Goal: Task Accomplishment & Management: Use online tool/utility

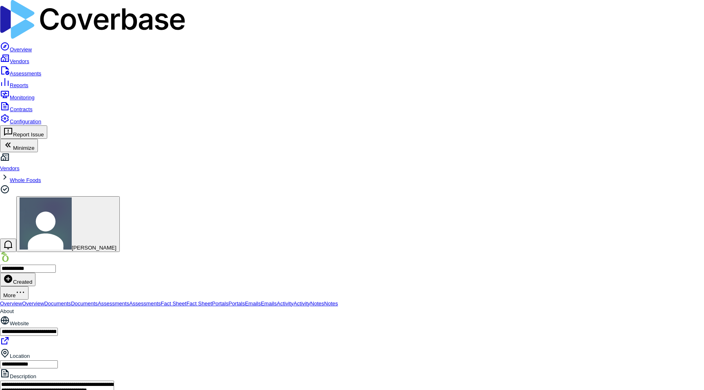
click at [187, 301] on span "Fact Sheet" at bounding box center [174, 304] width 26 height 6
type textarea "*"
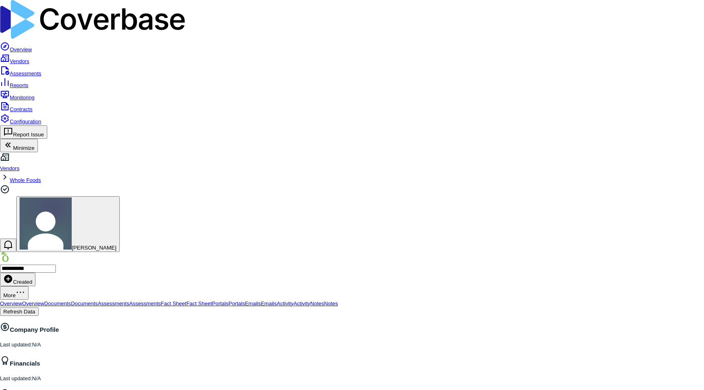
click at [39, 308] on button "Refresh Data" at bounding box center [19, 312] width 39 height 9
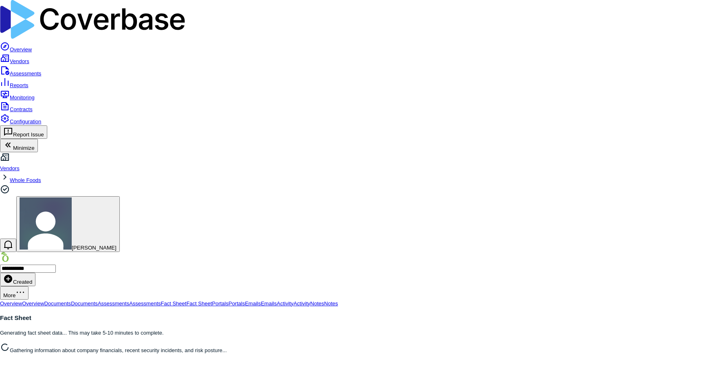
click at [26, 70] on link "Assessments" at bounding box center [20, 73] width 41 height 6
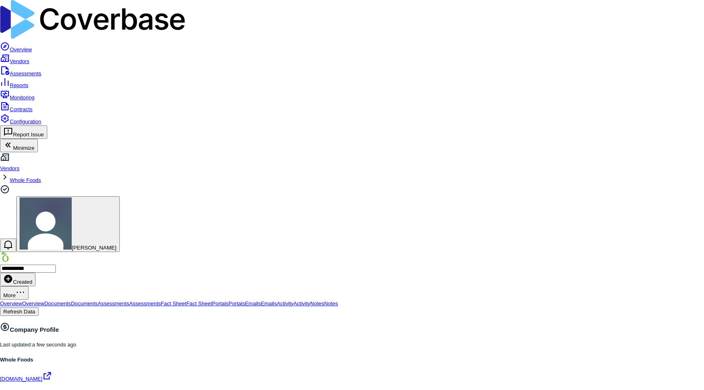
scroll to position [143, 0]
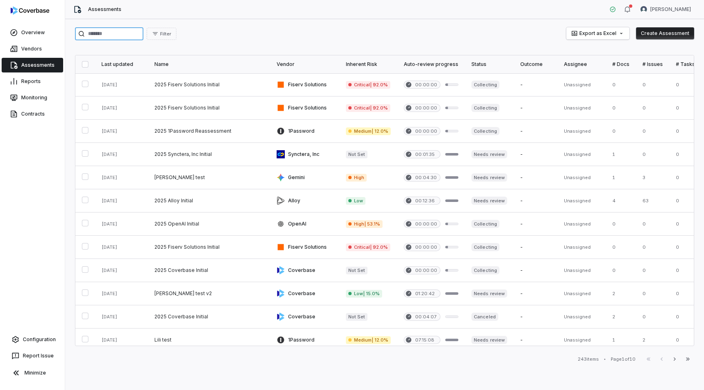
click at [92, 31] on input "search" at bounding box center [109, 33] width 68 height 13
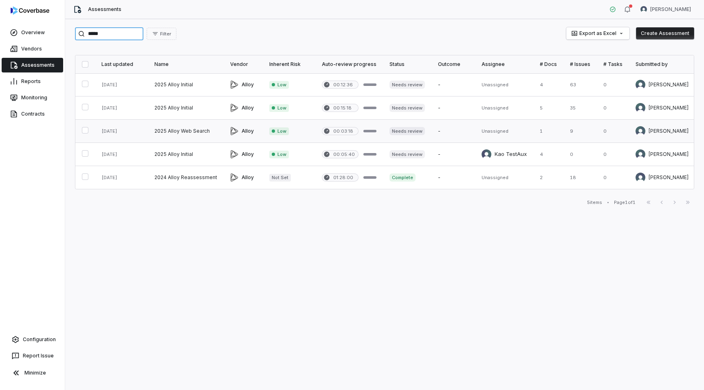
type input "*****"
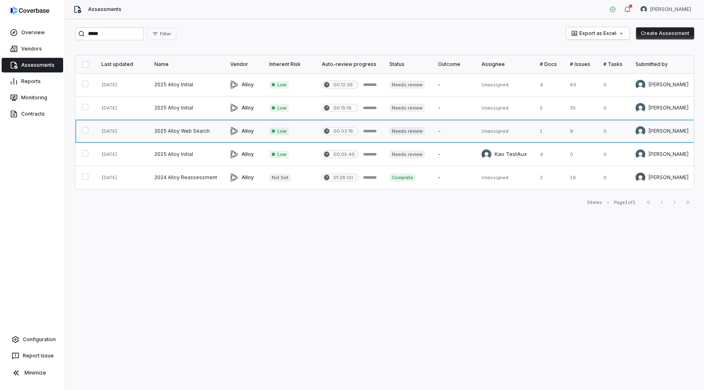
click at [177, 130] on link at bounding box center [186, 131] width 76 height 23
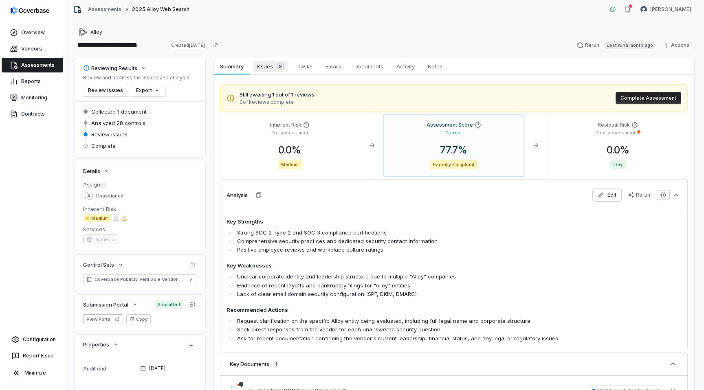
click at [262, 67] on span "Issues 9" at bounding box center [270, 66] width 34 height 11
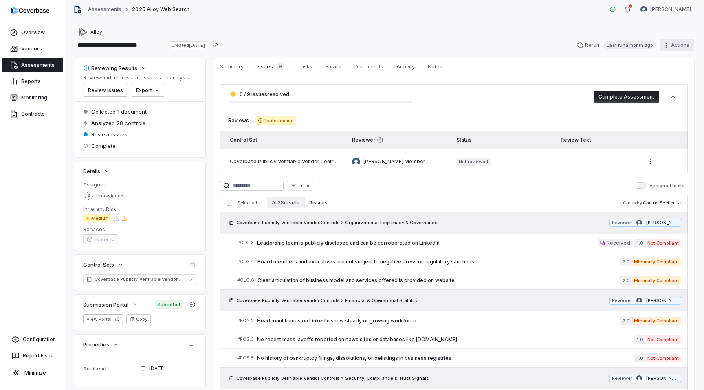
click at [671, 42] on html "**********" at bounding box center [352, 195] width 704 height 390
click at [657, 68] on div "Clone" at bounding box center [667, 62] width 59 height 13
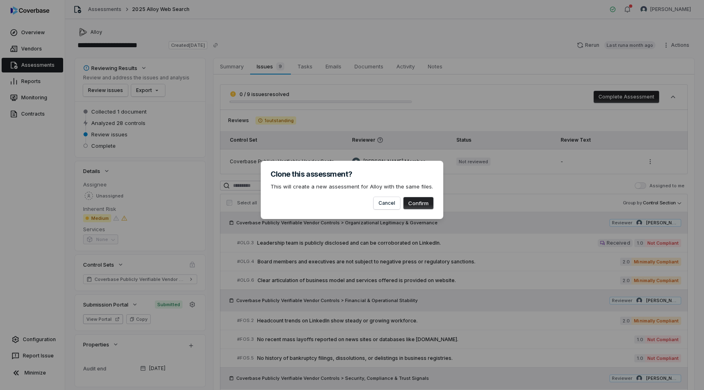
click at [421, 206] on button "Confirm" at bounding box center [418, 203] width 30 height 12
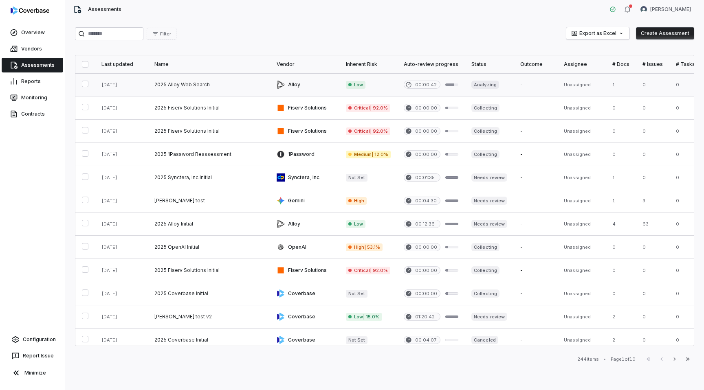
click at [289, 90] on link at bounding box center [304, 84] width 69 height 23
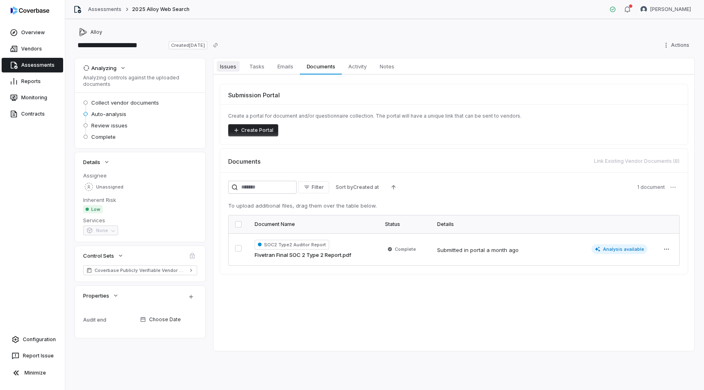
click at [231, 65] on span "Issues" at bounding box center [228, 66] width 23 height 11
